Goal: Check status: Check status

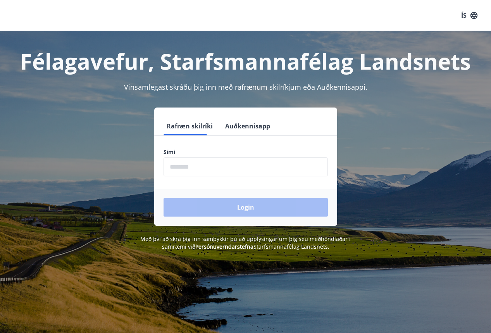
click at [220, 166] on input "phone" at bounding box center [245, 167] width 164 height 19
type input "********"
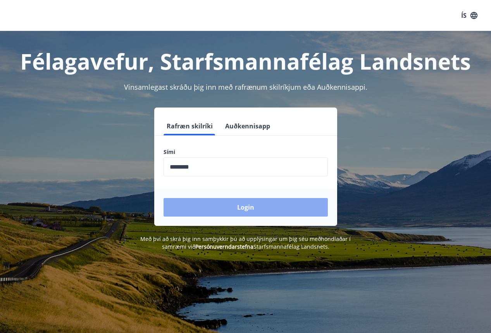
click at [235, 207] on button "Login" at bounding box center [245, 207] width 164 height 19
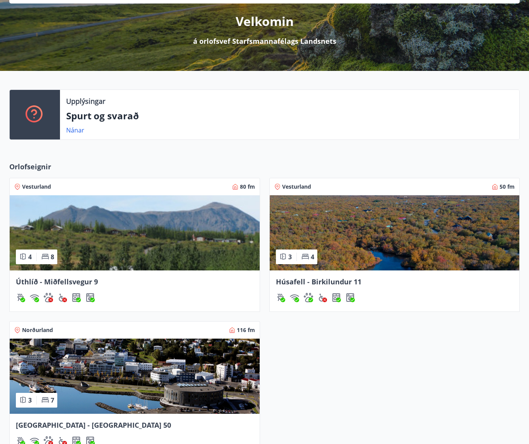
scroll to position [103, 0]
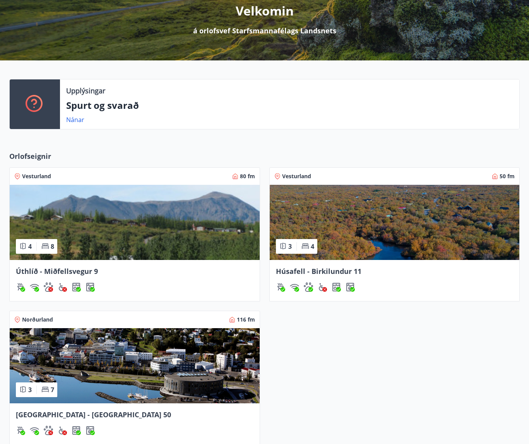
click at [51, 267] on span "Úthlíð - Miðfellsvegur 9" at bounding box center [57, 270] width 82 height 9
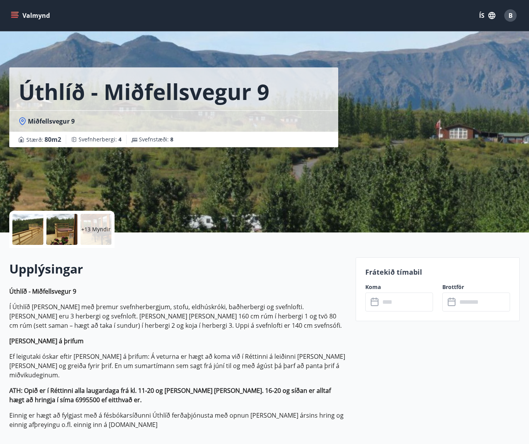
click at [401, 301] on input "text" at bounding box center [406, 301] width 53 height 19
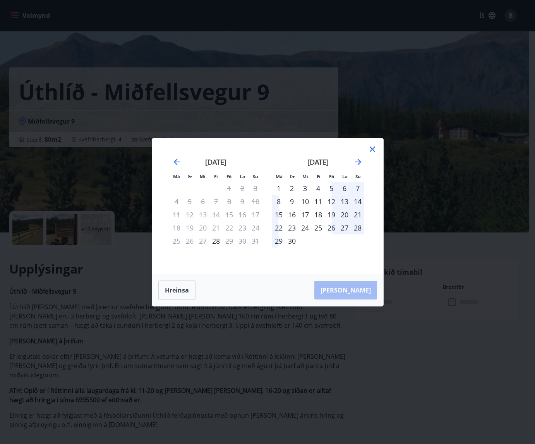
click at [372, 146] on icon at bounding box center [372, 148] width 9 height 9
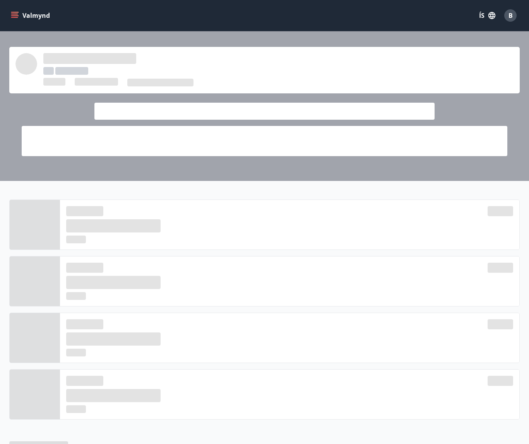
scroll to position [103, 0]
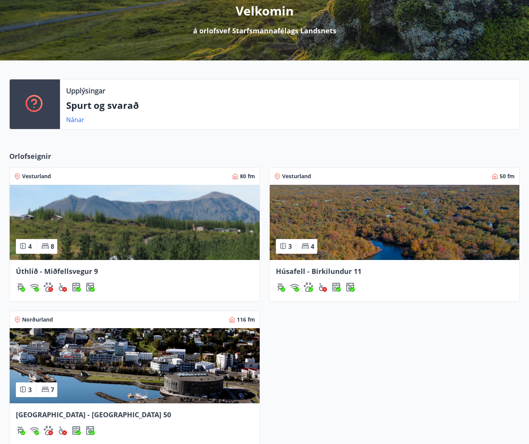
click at [355, 225] on img at bounding box center [395, 222] width 250 height 75
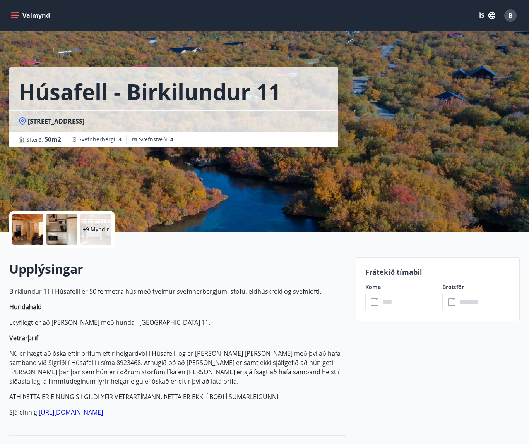
click at [390, 304] on input "text" at bounding box center [406, 301] width 53 height 19
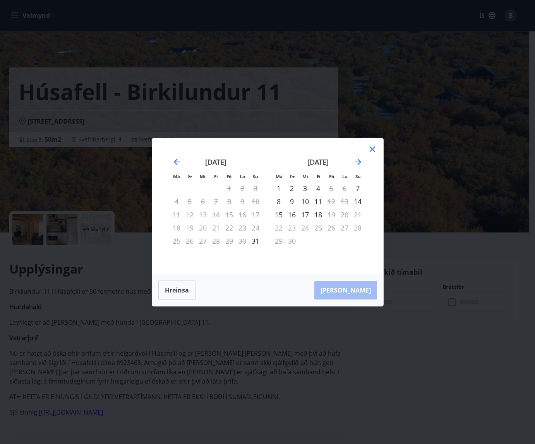
click at [373, 148] on icon at bounding box center [372, 148] width 9 height 9
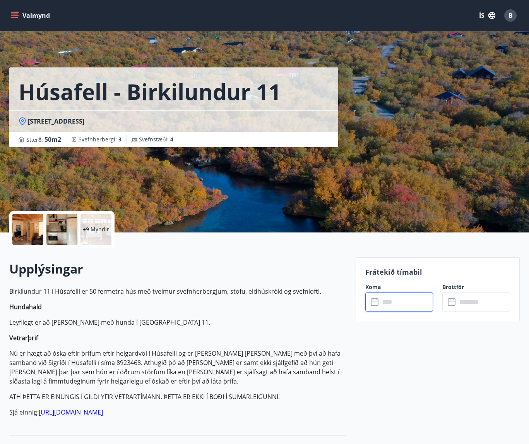
scroll to position [103, 0]
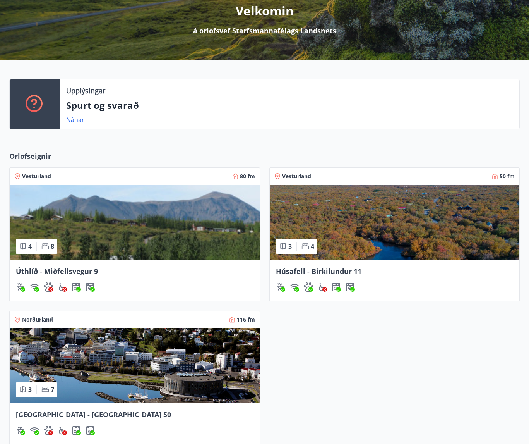
click at [117, 333] on img at bounding box center [135, 365] width 250 height 75
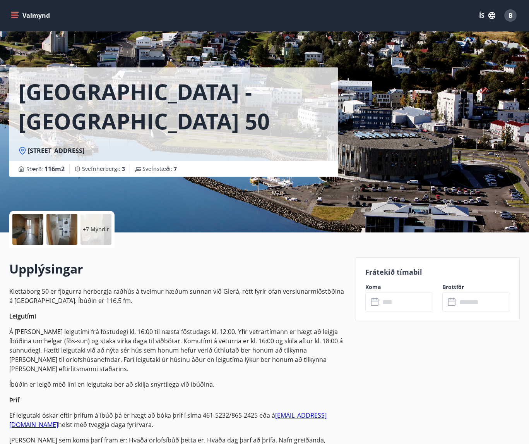
click at [389, 303] on input "text" at bounding box center [406, 301] width 53 height 19
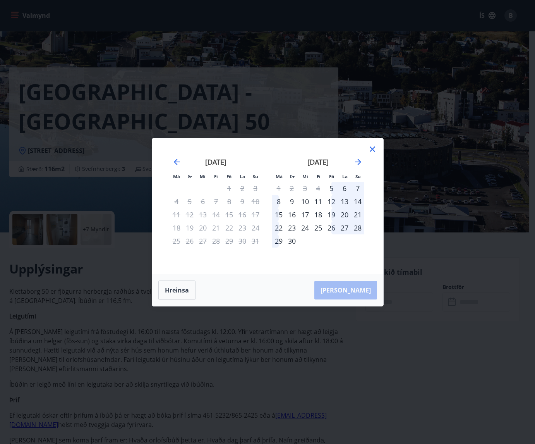
click at [372, 148] on icon at bounding box center [372, 148] width 9 height 9
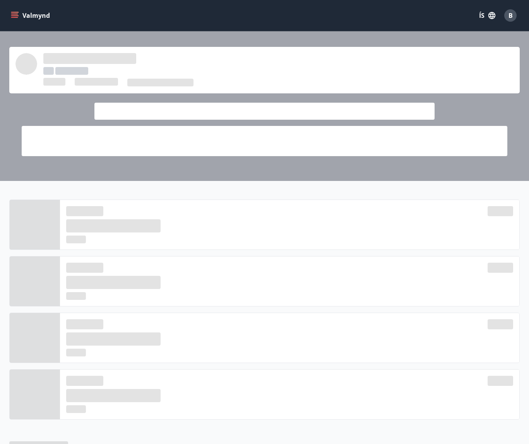
scroll to position [103, 0]
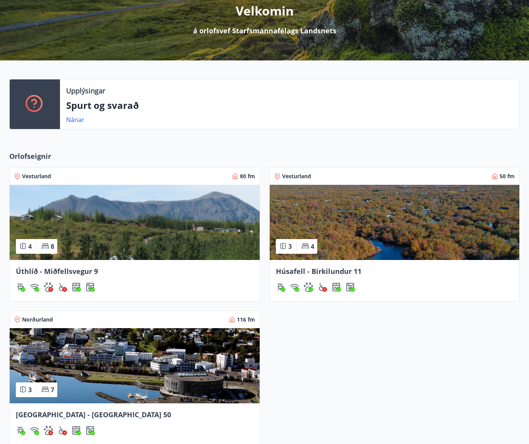
click at [187, 216] on img at bounding box center [135, 222] width 250 height 75
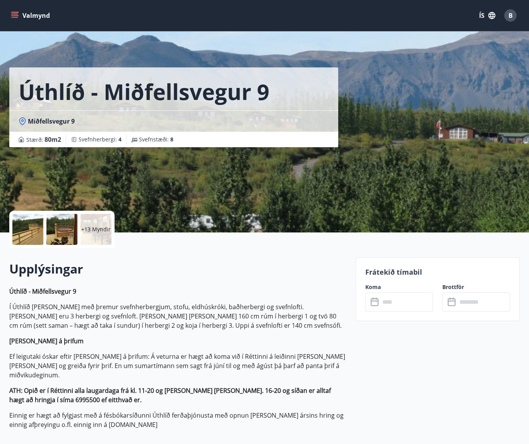
click at [417, 303] on input "text" at bounding box center [406, 301] width 53 height 19
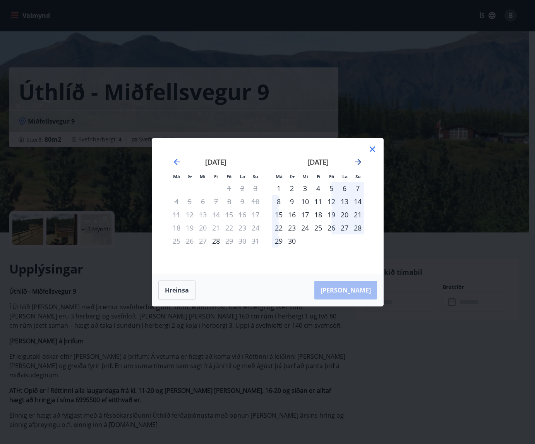
click at [357, 160] on icon "Move forward to switch to the next month." at bounding box center [357, 161] width 9 height 9
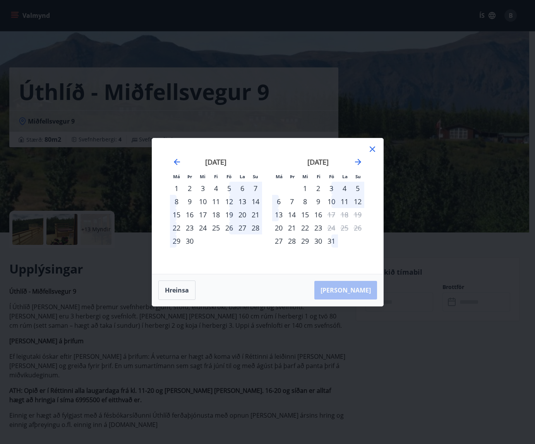
click at [374, 146] on icon at bounding box center [372, 148] width 9 height 9
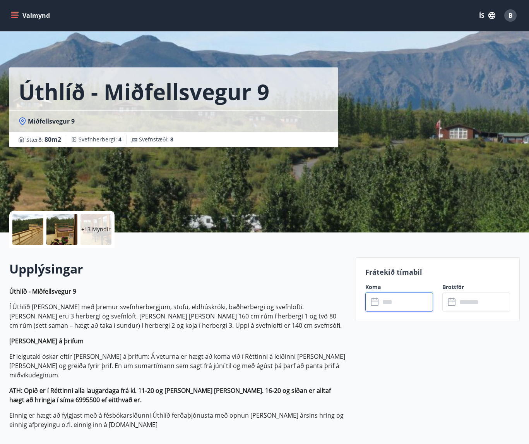
scroll to position [103, 0]
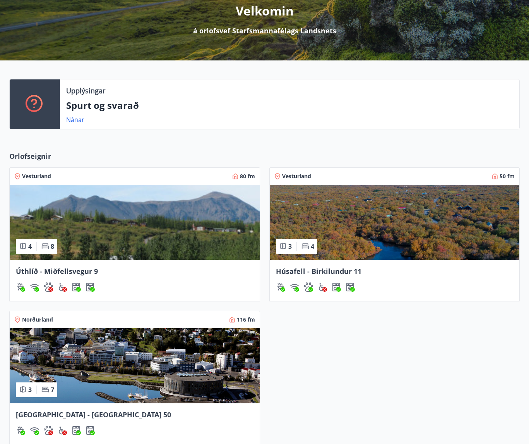
click at [350, 222] on img at bounding box center [395, 222] width 250 height 75
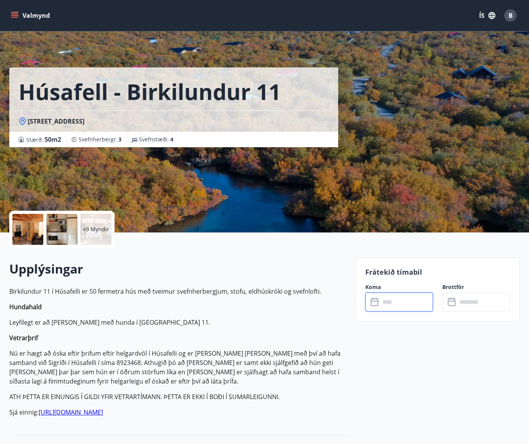
click at [403, 302] on input "text" at bounding box center [406, 301] width 53 height 19
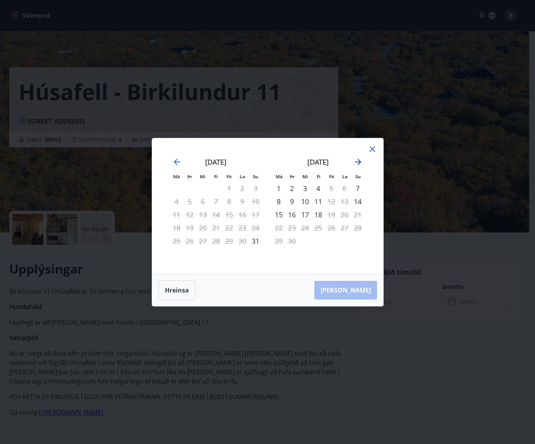
click at [359, 158] on icon "Move forward to switch to the next month." at bounding box center [357, 161] width 9 height 9
click at [373, 144] on icon at bounding box center [372, 148] width 9 height 9
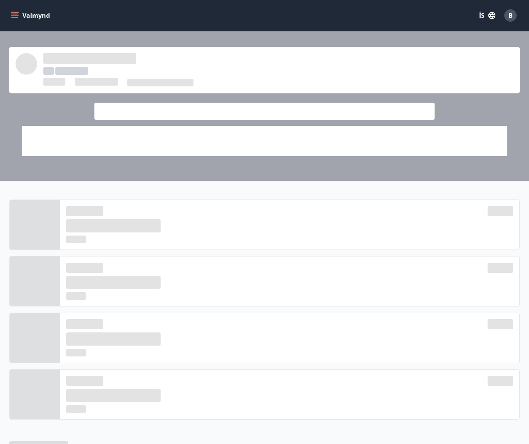
scroll to position [103, 0]
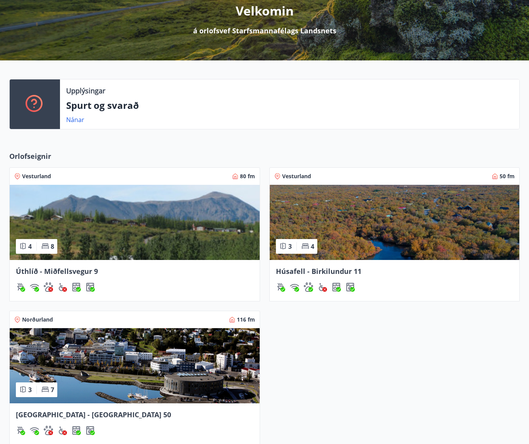
click at [108, 333] on img at bounding box center [135, 365] width 250 height 75
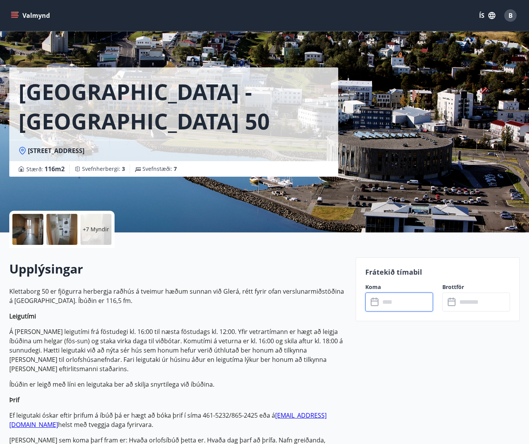
click at [399, 302] on input "text" at bounding box center [406, 301] width 53 height 19
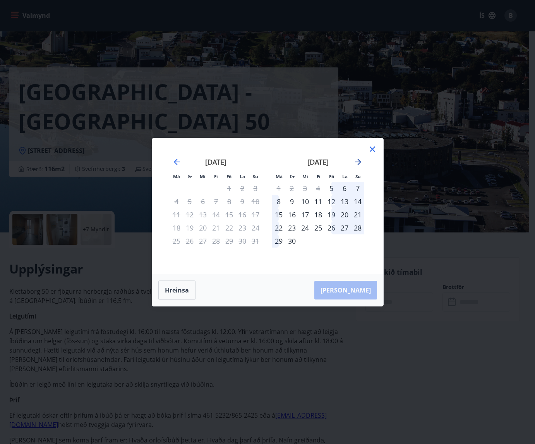
click at [355, 160] on icon "Move forward to switch to the next month." at bounding box center [357, 161] width 9 height 9
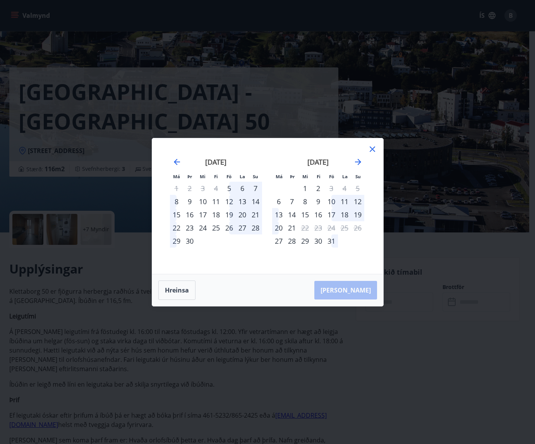
click at [371, 147] on icon at bounding box center [372, 148] width 9 height 9
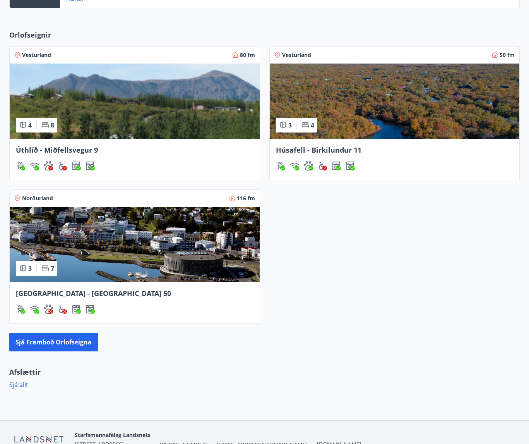
scroll to position [266, 0]
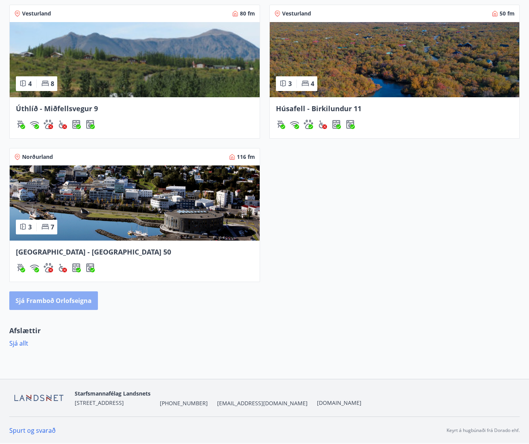
click at [63, 301] on button "Sjá framboð orlofseigna" at bounding box center [53, 300] width 89 height 19
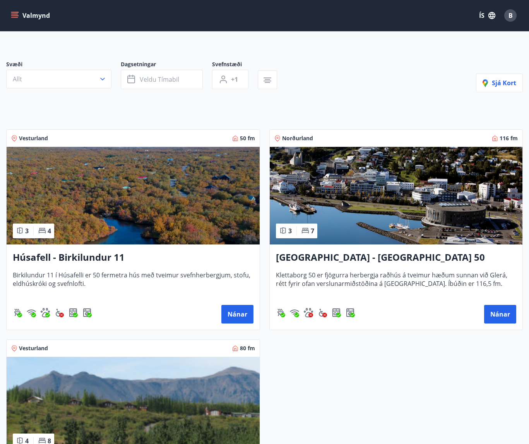
scroll to position [34, 0]
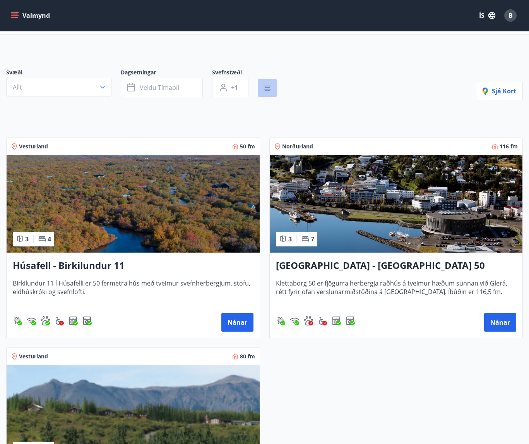
click at [269, 85] on icon "button" at bounding box center [267, 88] width 9 height 9
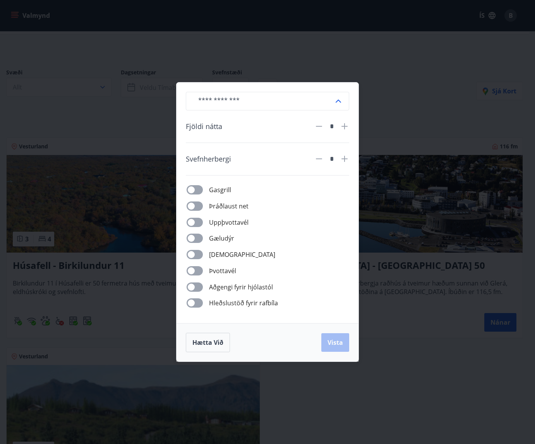
click at [411, 77] on div "​ Fjöldi nátta * Svefnherbergi * Gasgrill Þráðlaust net Uppþvottavél Gæludýr Þu…" at bounding box center [267, 222] width 535 height 444
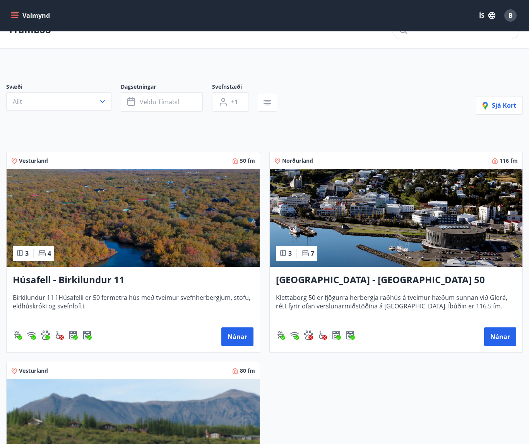
scroll to position [0, 0]
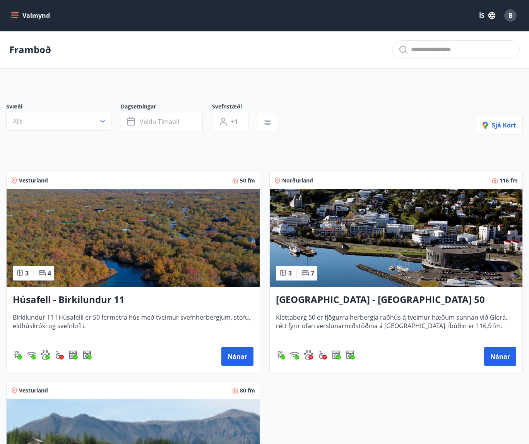
click at [14, 14] on icon "menu" at bounding box center [14, 14] width 7 height 1
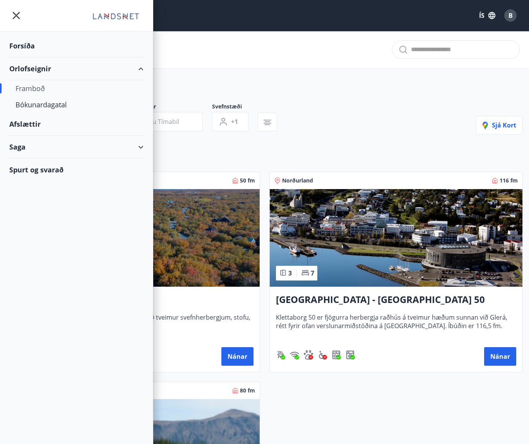
click at [39, 124] on div "Afslættir" at bounding box center [76, 124] width 134 height 23
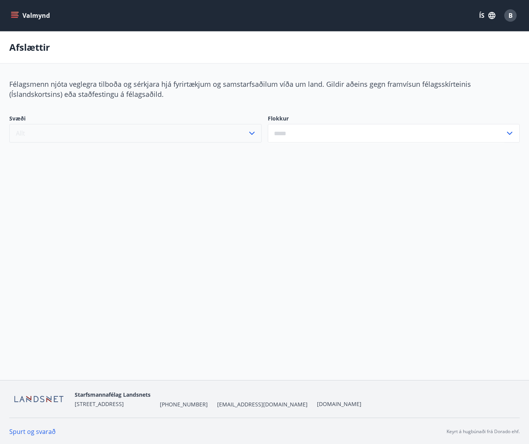
click at [251, 132] on icon "button" at bounding box center [251, 133] width 9 height 9
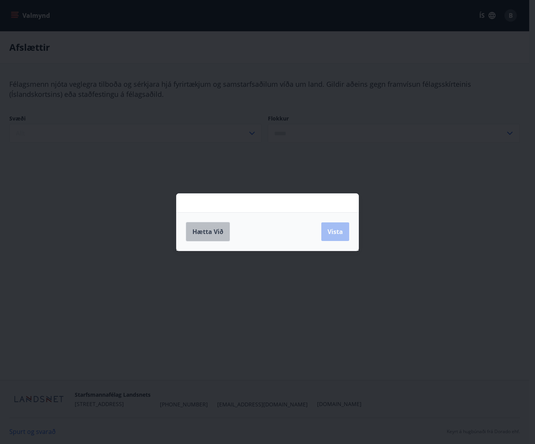
click at [210, 229] on span "Hætta við" at bounding box center [207, 231] width 31 height 9
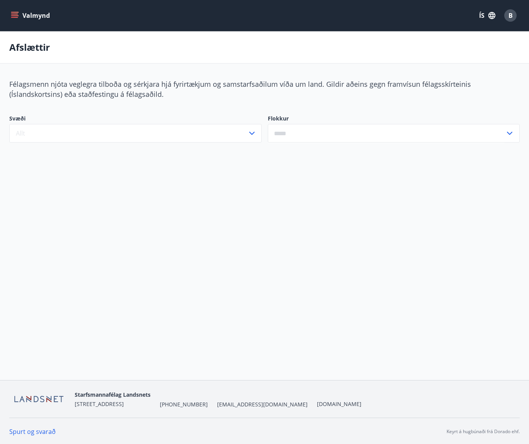
click at [307, 134] on input "text" at bounding box center [387, 133] width 238 height 19
click at [210, 233] on div "Valmynd ÍS B Afslættir Félagsmenn njóta veglegra tilboða og sérkjara hjá fyrirt…" at bounding box center [264, 190] width 529 height 380
click at [14, 15] on icon "menu" at bounding box center [15, 15] width 9 height 1
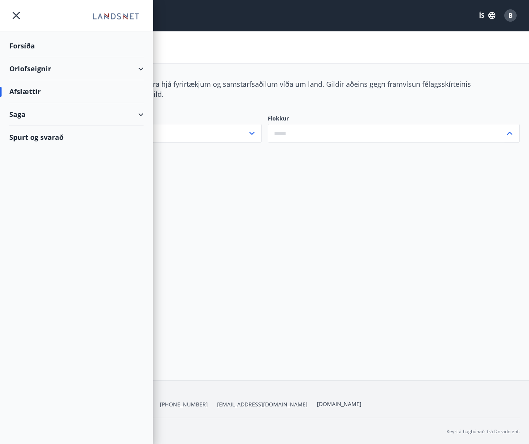
click at [142, 112] on div "Saga" at bounding box center [76, 114] width 134 height 23
click at [32, 166] on div "Punktar" at bounding box center [76, 166] width 122 height 16
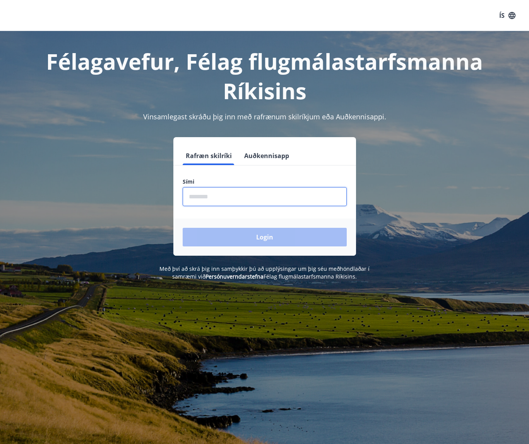
click at [234, 199] on input "phone" at bounding box center [265, 196] width 164 height 19
type input "********"
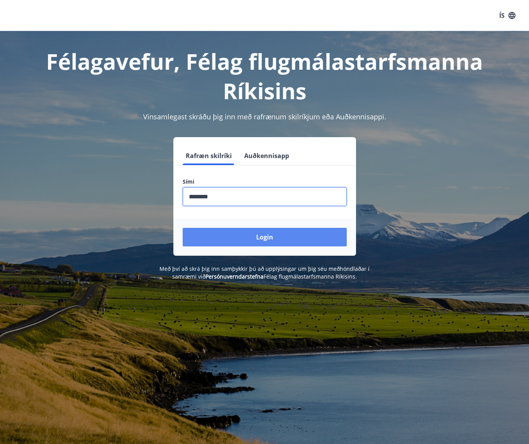
click at [265, 233] on button "Login" at bounding box center [265, 237] width 164 height 19
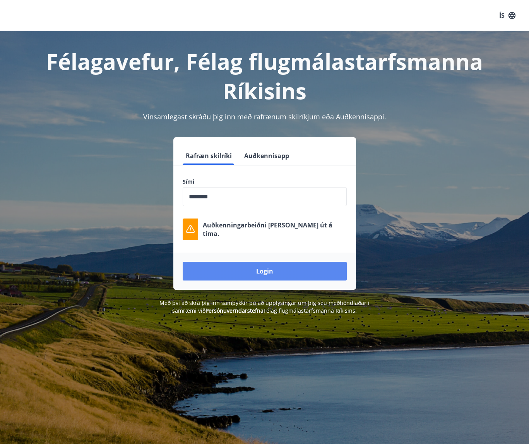
click at [260, 271] on button "Login" at bounding box center [265, 271] width 164 height 19
